Goal: Task Accomplishment & Management: Manage account settings

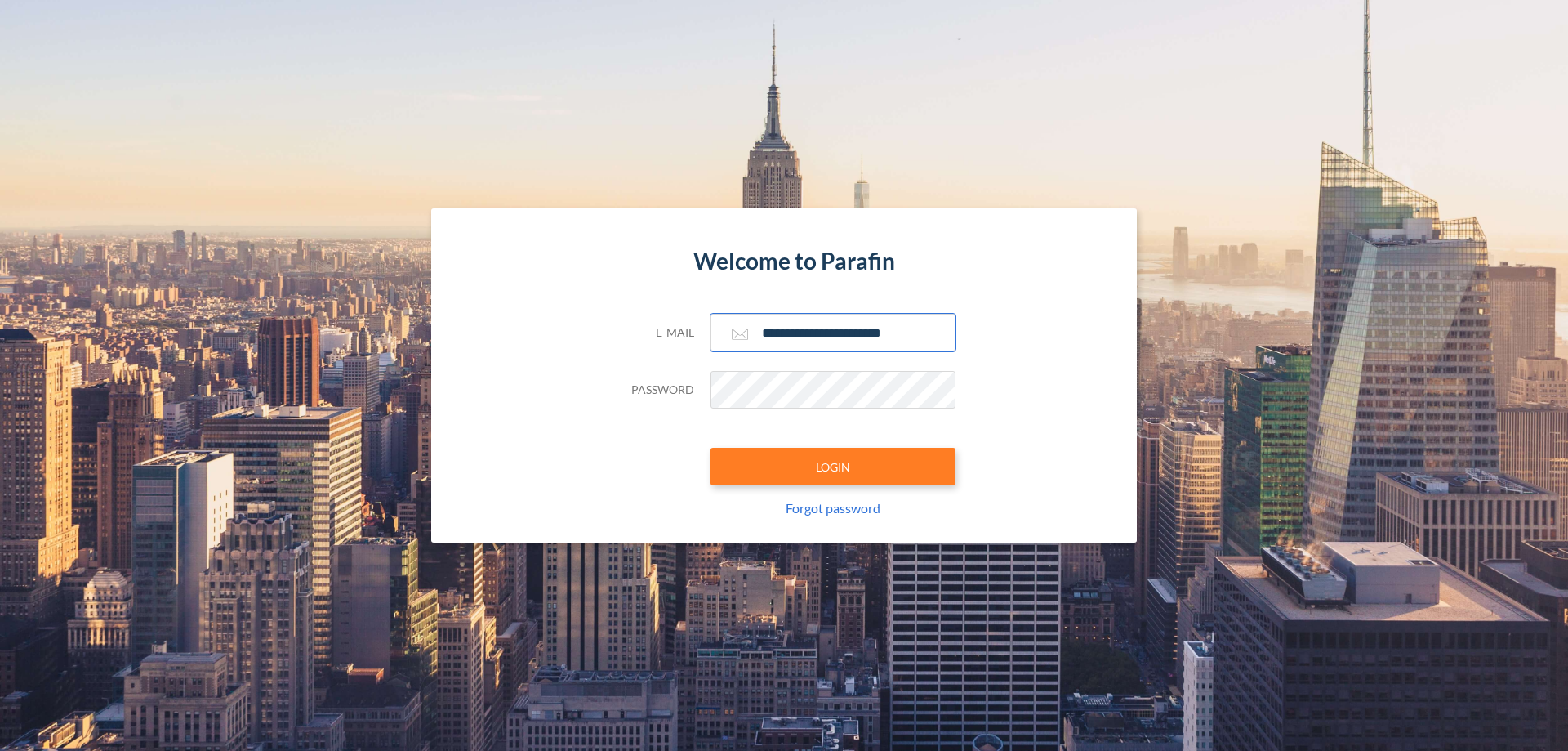
type input "**********"
click at [833, 466] on button "LOGIN" at bounding box center [832, 466] width 245 height 37
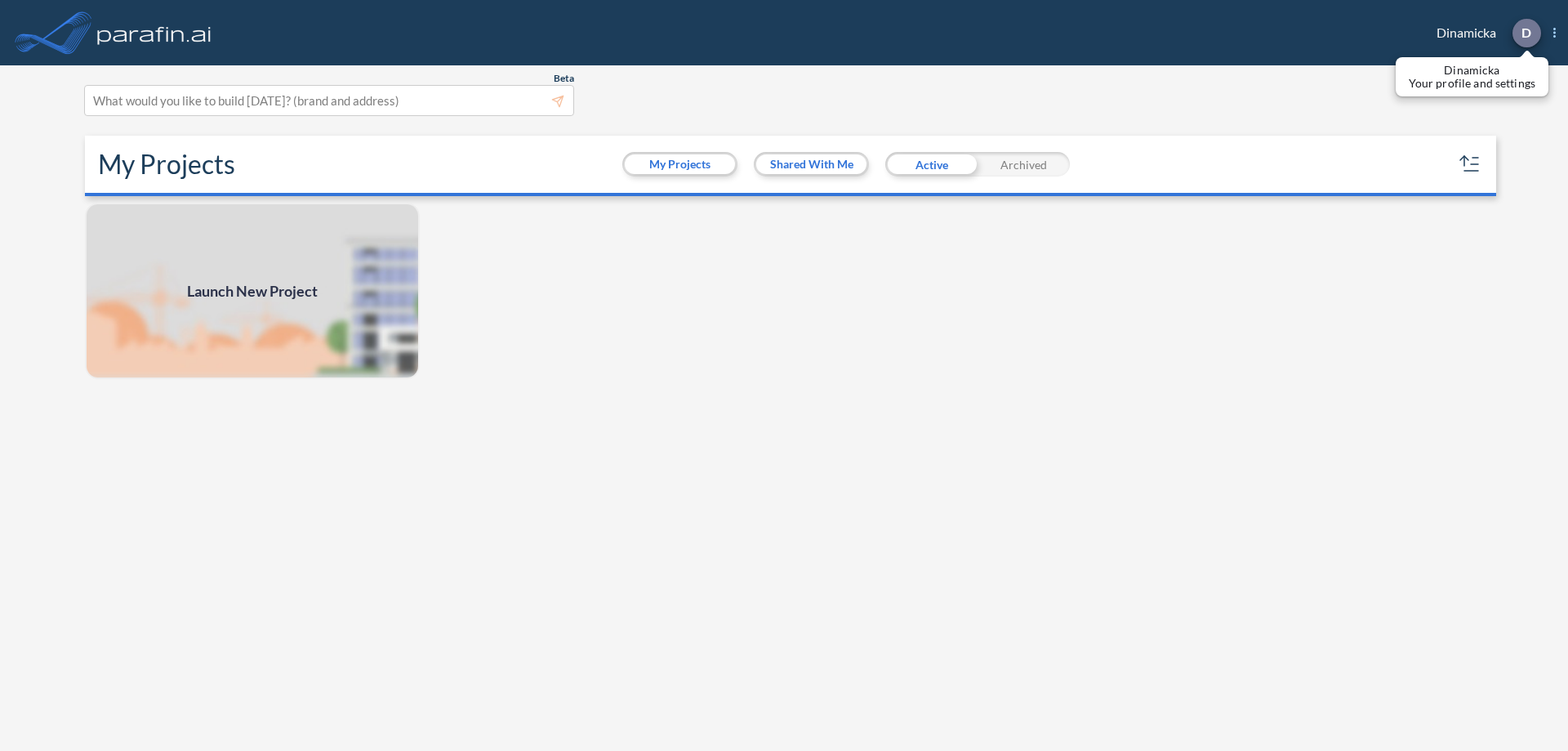
click at [1525, 33] on p "D" at bounding box center [1526, 33] width 10 height 15
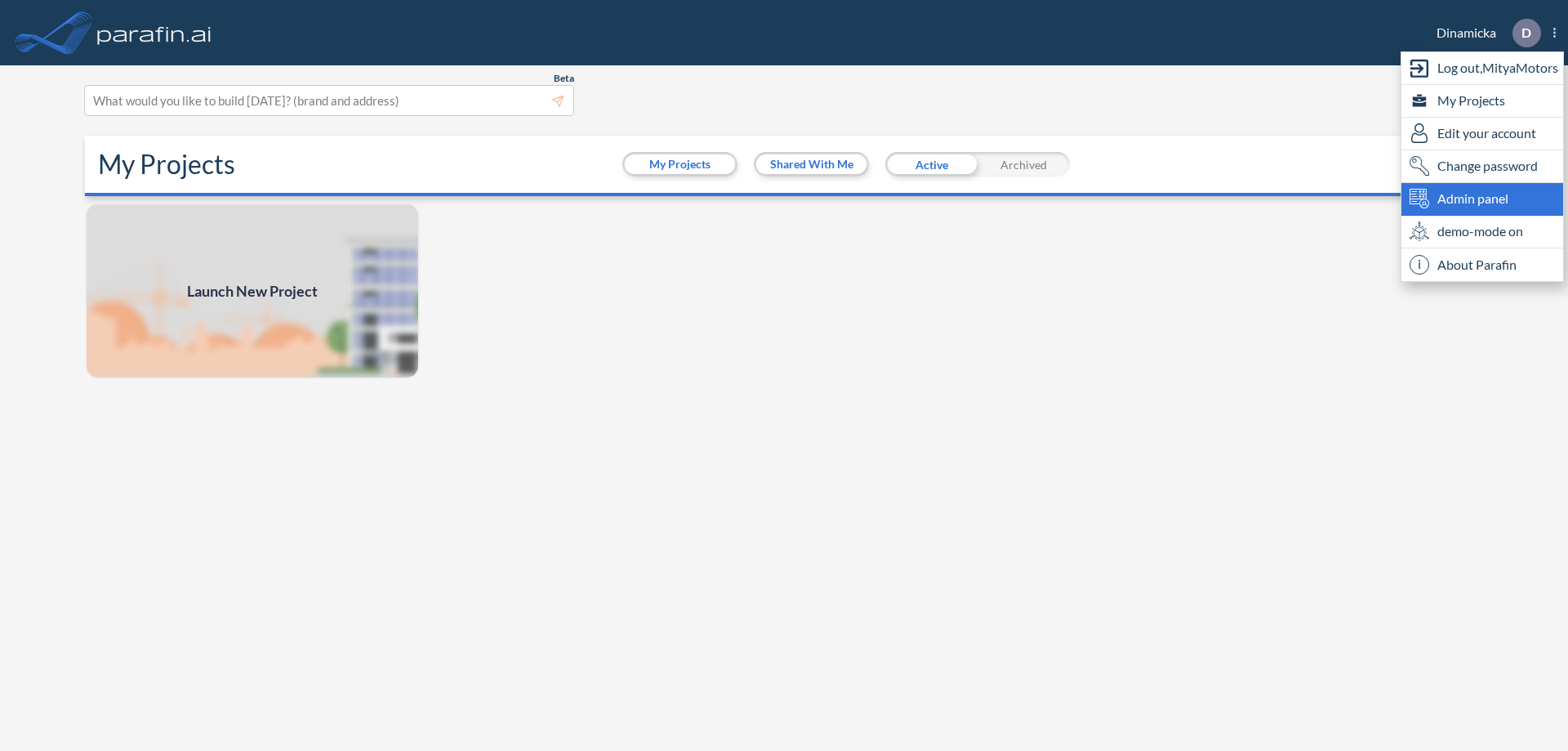
click at [1482, 199] on span "Admin panel" at bounding box center [1472, 199] width 71 height 20
